Goal: Information Seeking & Learning: Learn about a topic

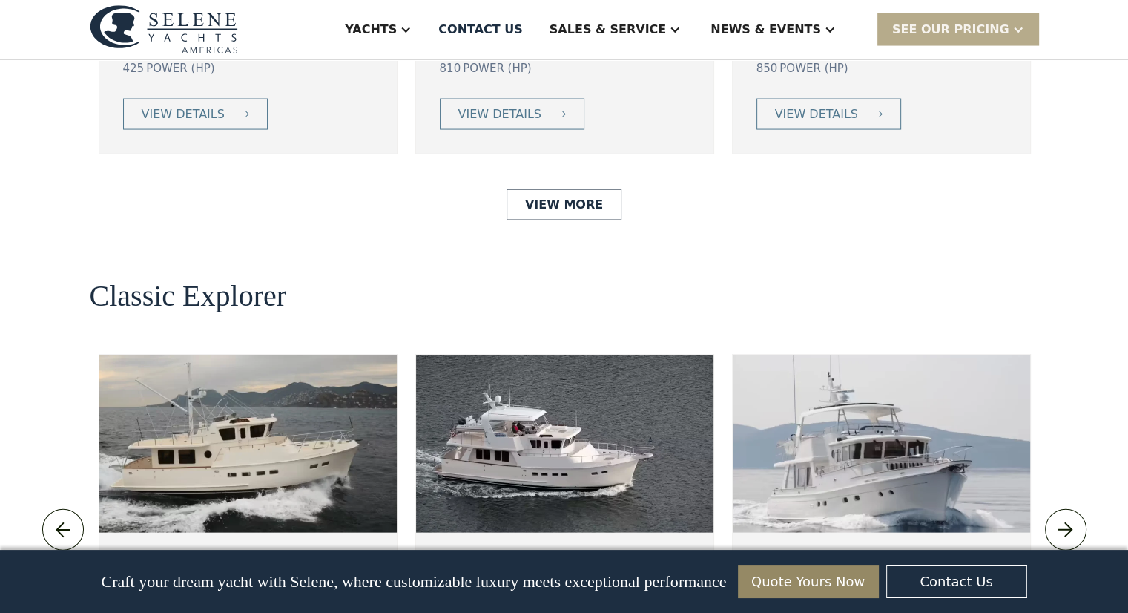
scroll to position [3116, 0]
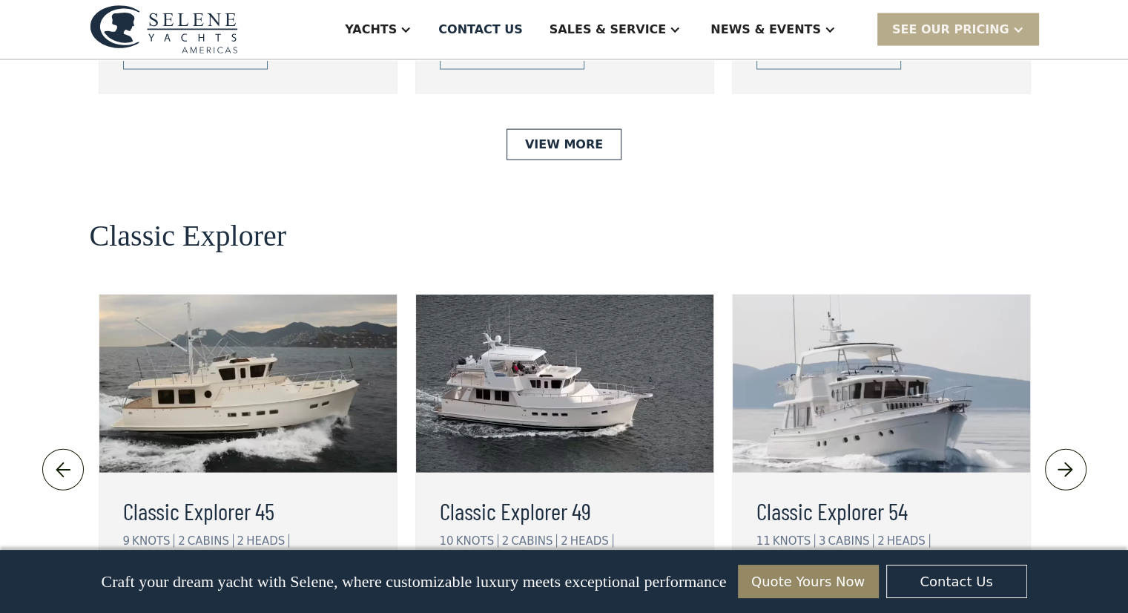
click at [513, 493] on h3 "Classic Explorer 49" at bounding box center [565, 511] width 250 height 36
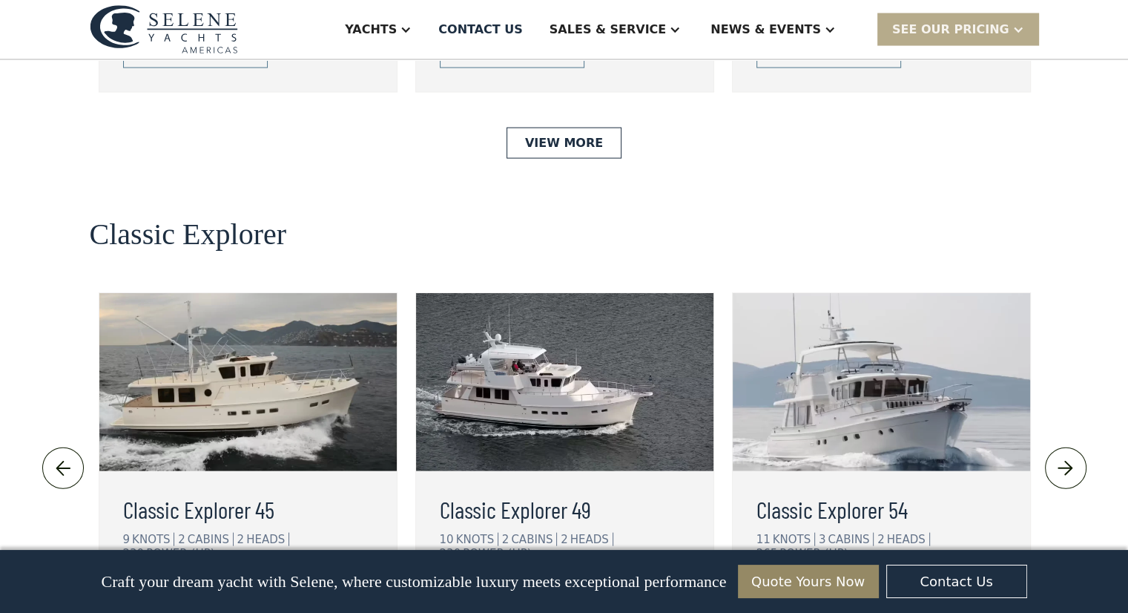
click at [538, 491] on h3 "Classic Explorer 49" at bounding box center [565, 509] width 250 height 36
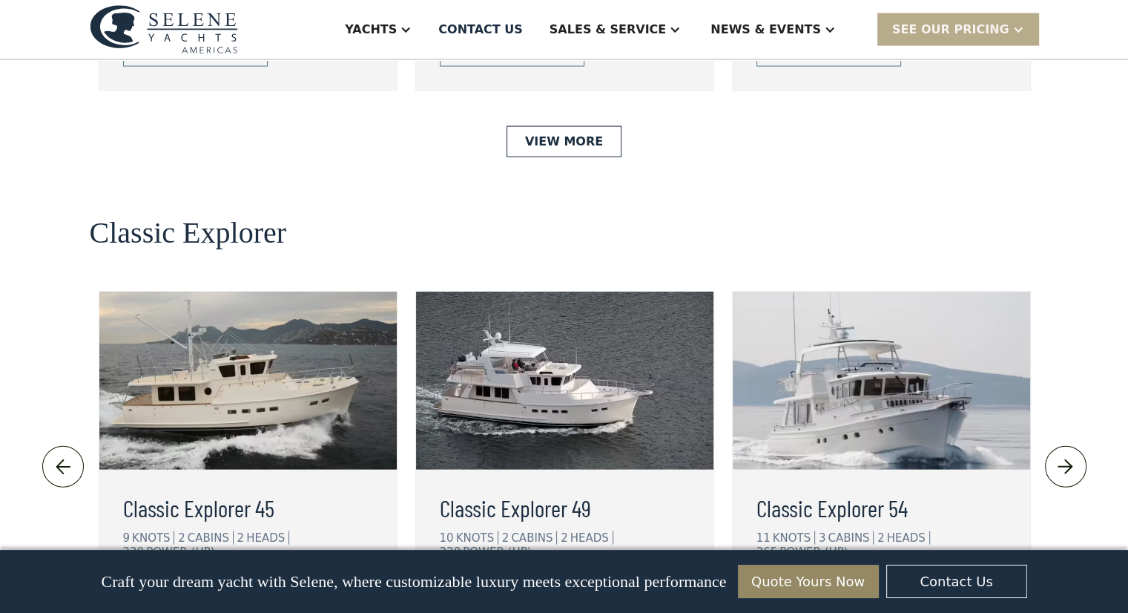
click at [262, 292] on img at bounding box center [248, 381] width 298 height 178
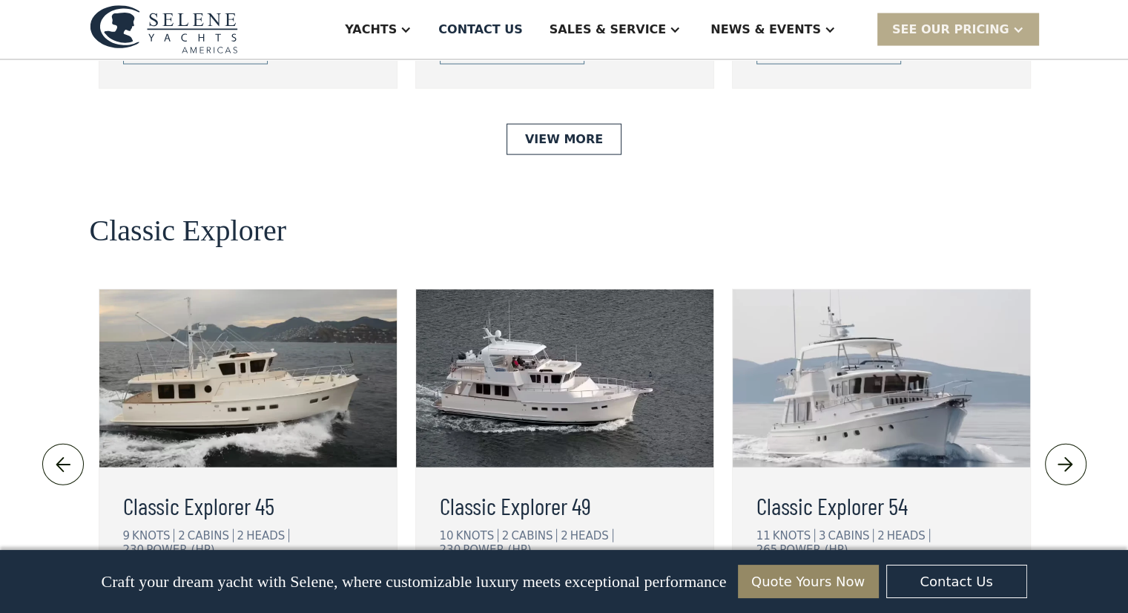
click at [487, 587] on div "view details" at bounding box center [499, 596] width 83 height 18
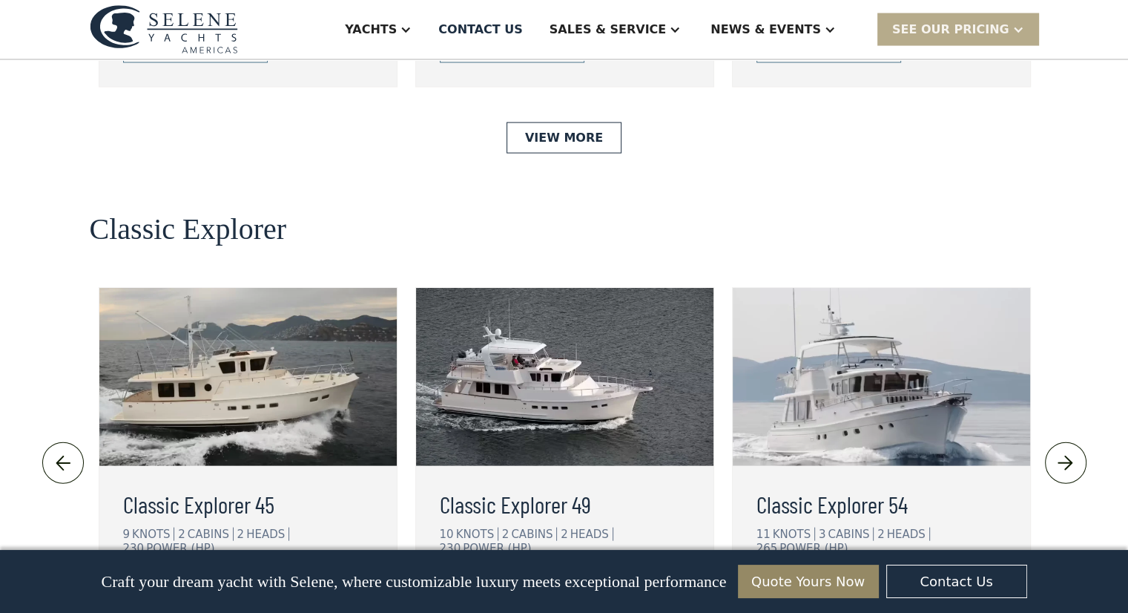
click at [246, 288] on img at bounding box center [248, 377] width 298 height 178
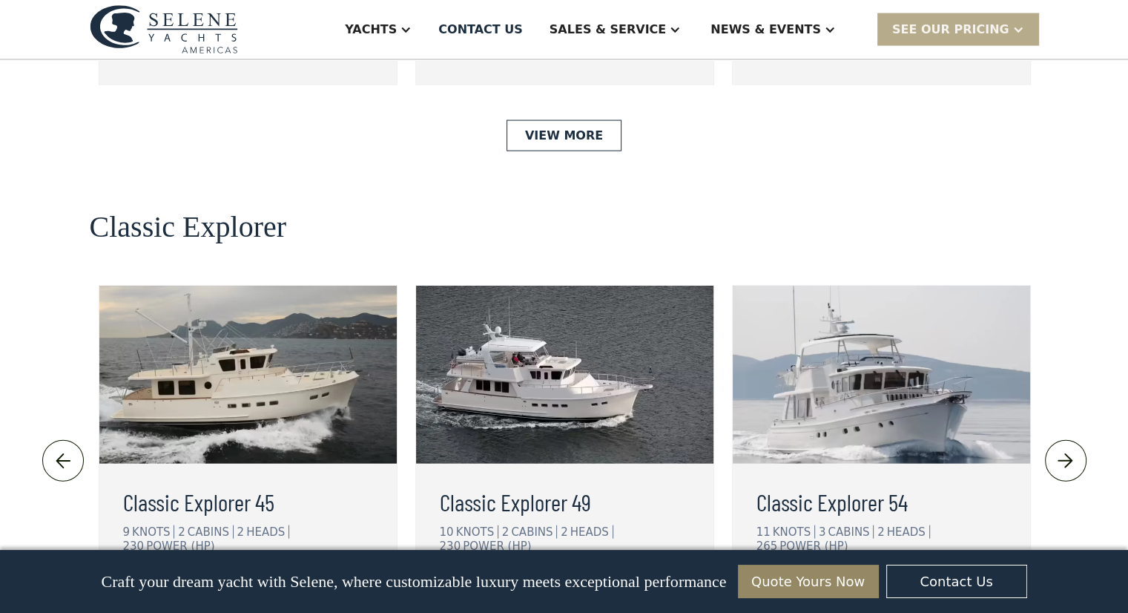
click at [183, 583] on div "view details" at bounding box center [183, 592] width 83 height 18
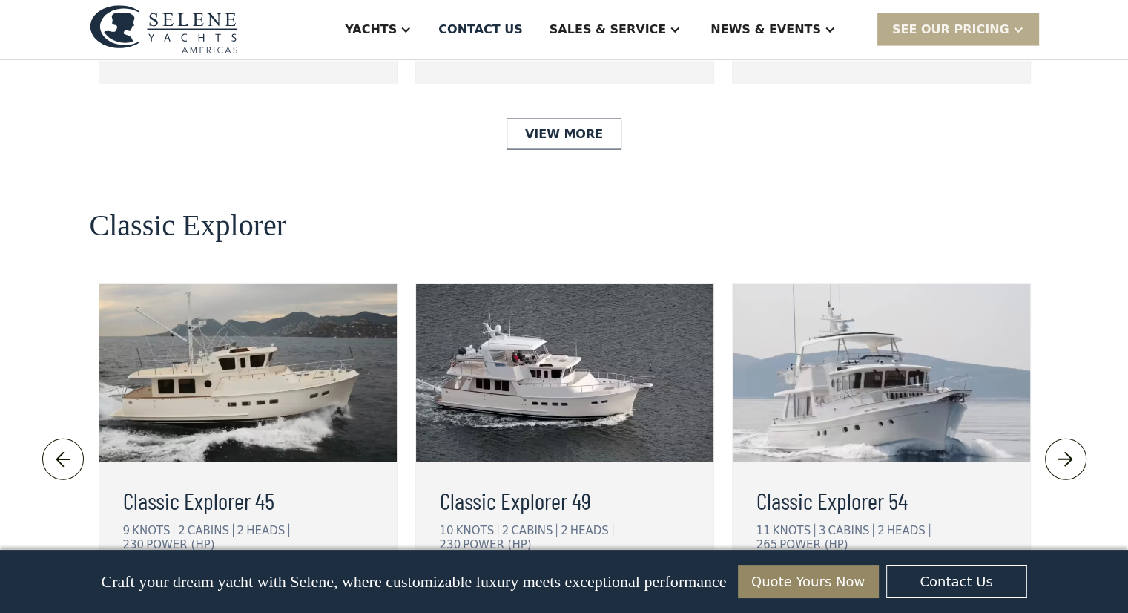
click at [507, 582] on div "view details" at bounding box center [499, 591] width 83 height 18
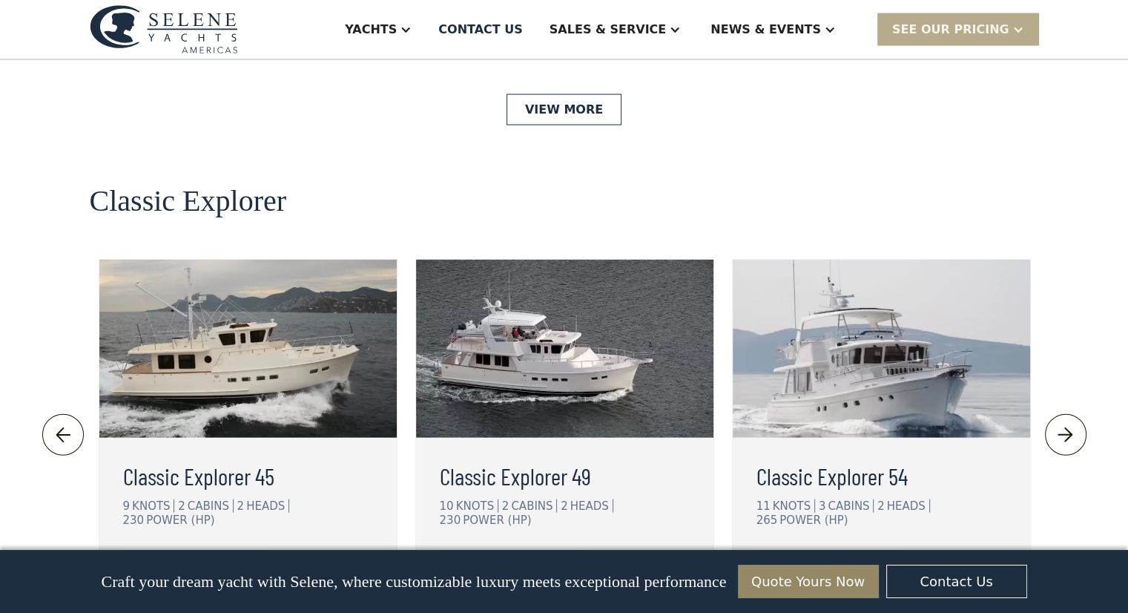
scroll to position [3117, 0]
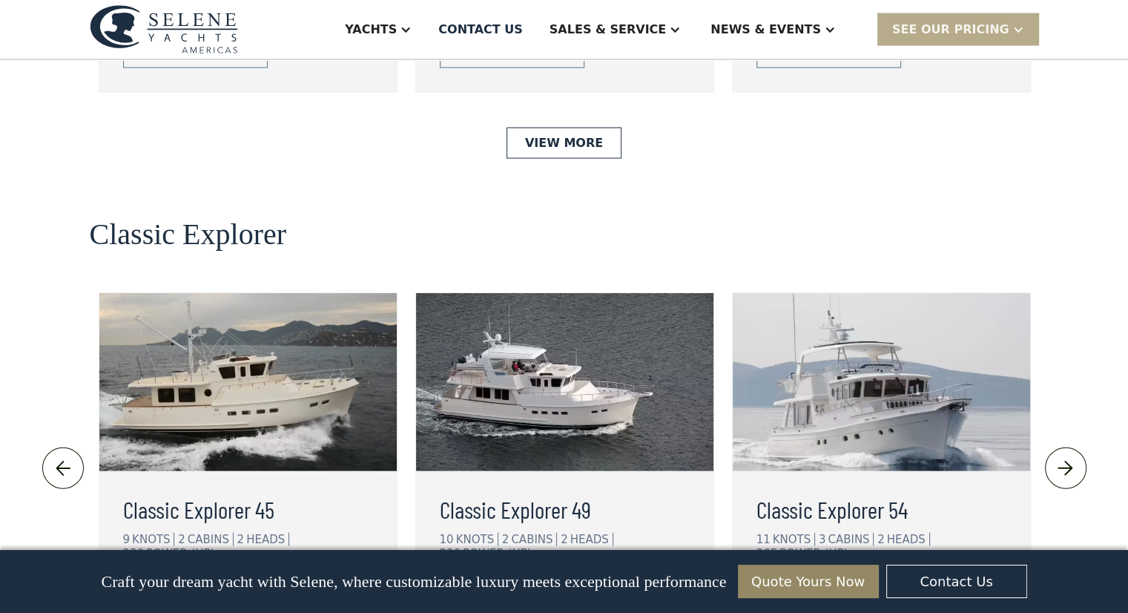
click at [828, 591] on div "view details" at bounding box center [816, 600] width 83 height 18
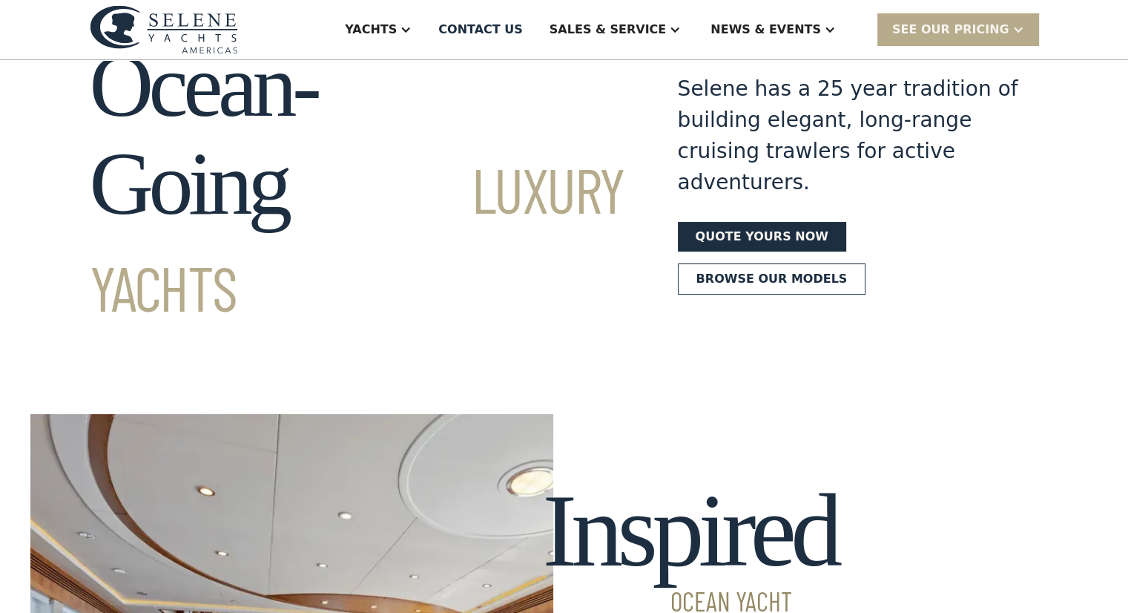
scroll to position [0, 0]
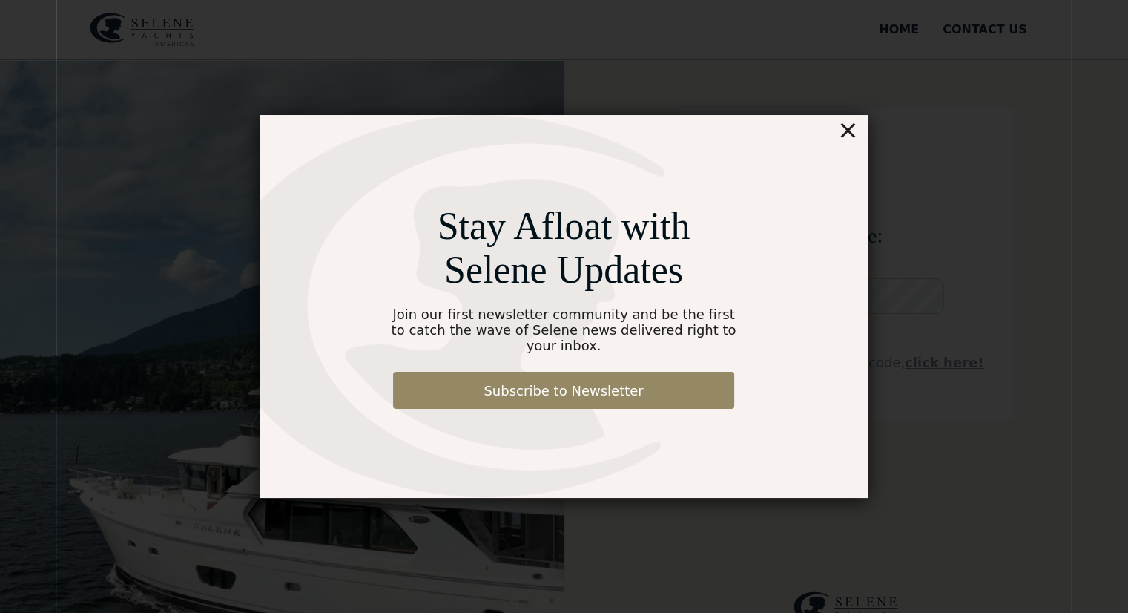
drag, startPoint x: 849, startPoint y: 139, endPoint x: 831, endPoint y: 155, distance: 24.2
click at [849, 139] on div "×" at bounding box center [849, 130] width 22 height 30
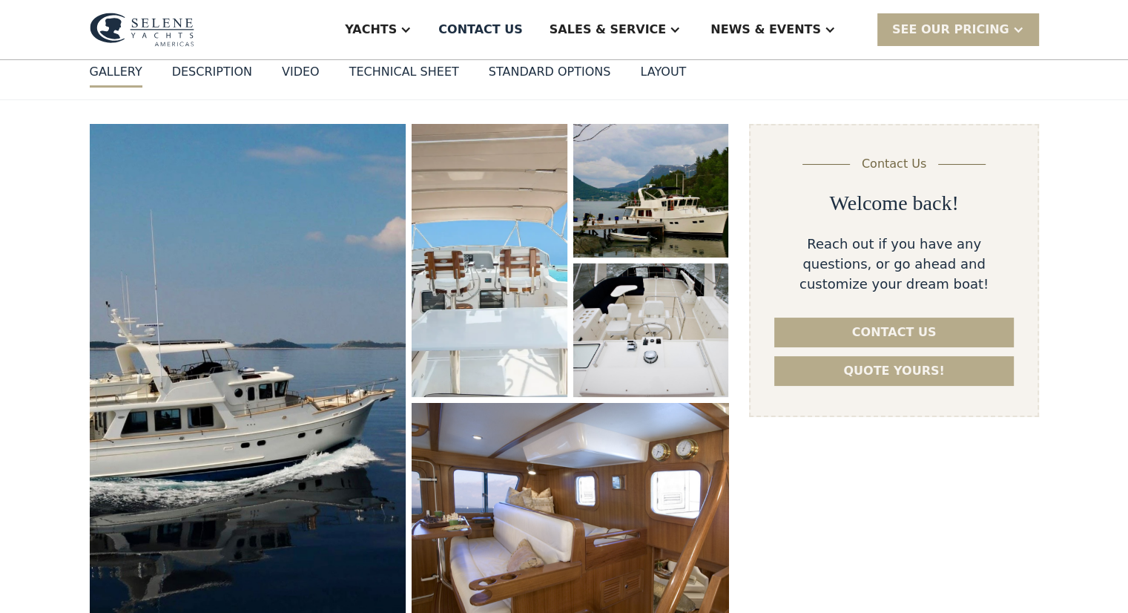
scroll to position [148, 0]
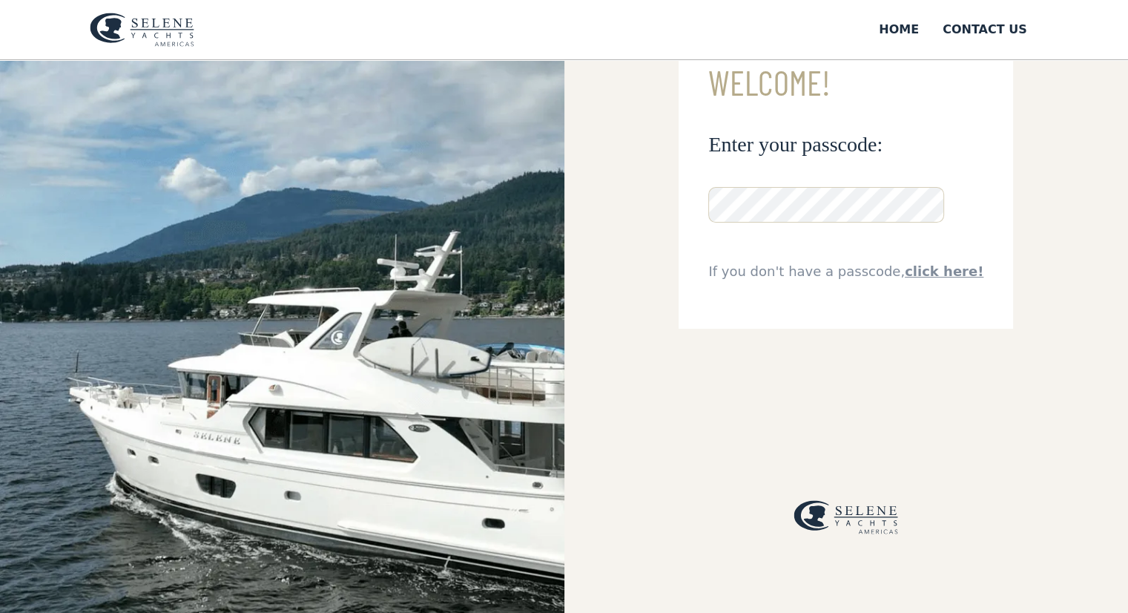
scroll to position [56, 0]
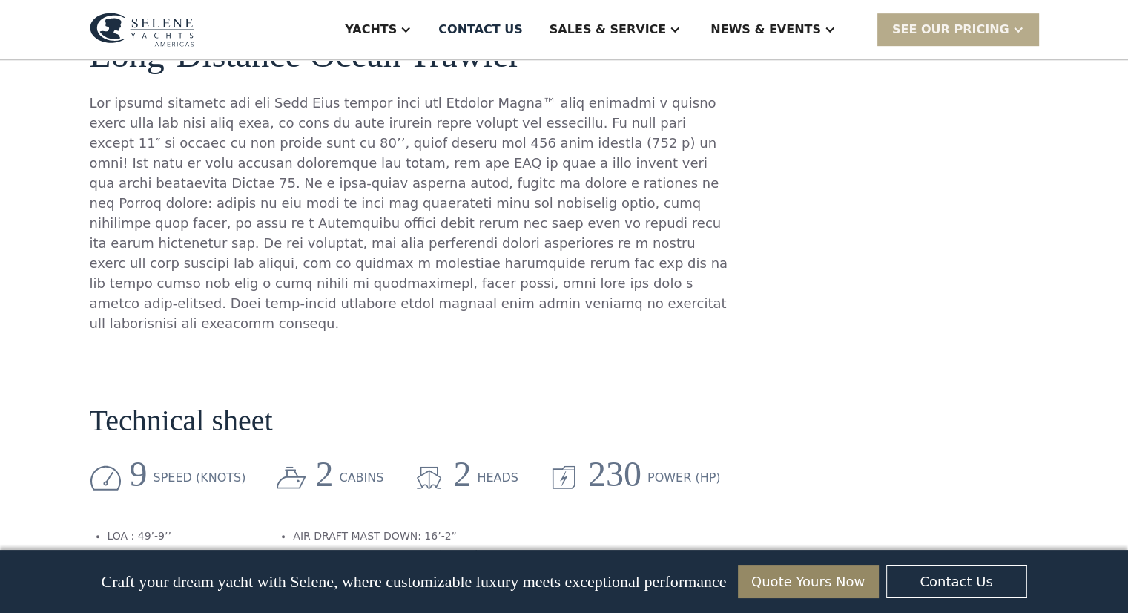
scroll to position [1039, 0]
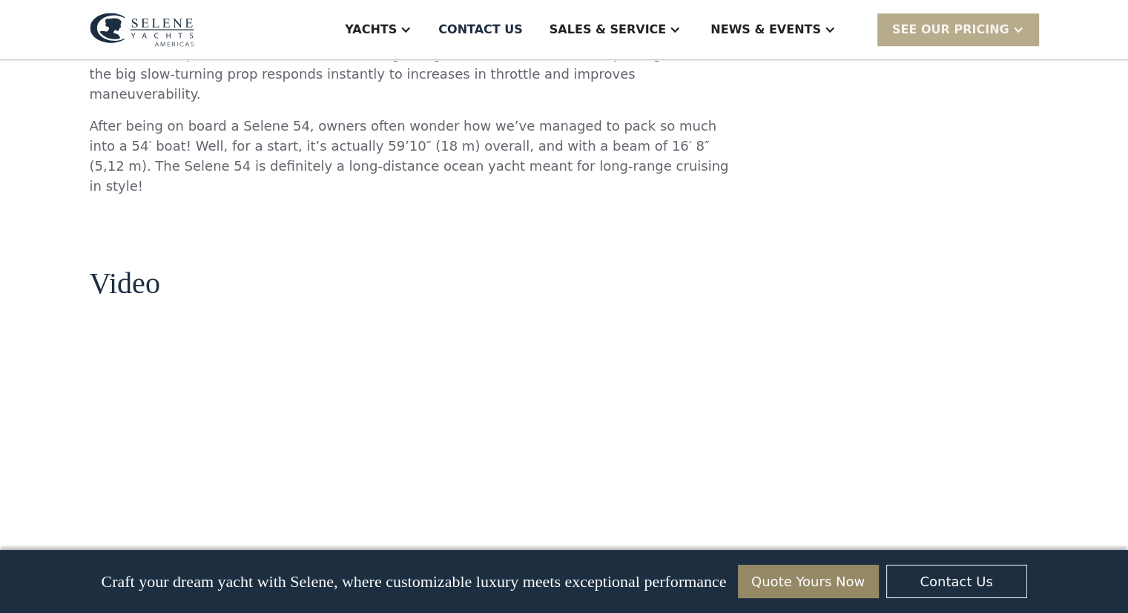
scroll to position [594, 0]
